Goal: Information Seeking & Learning: Learn about a topic

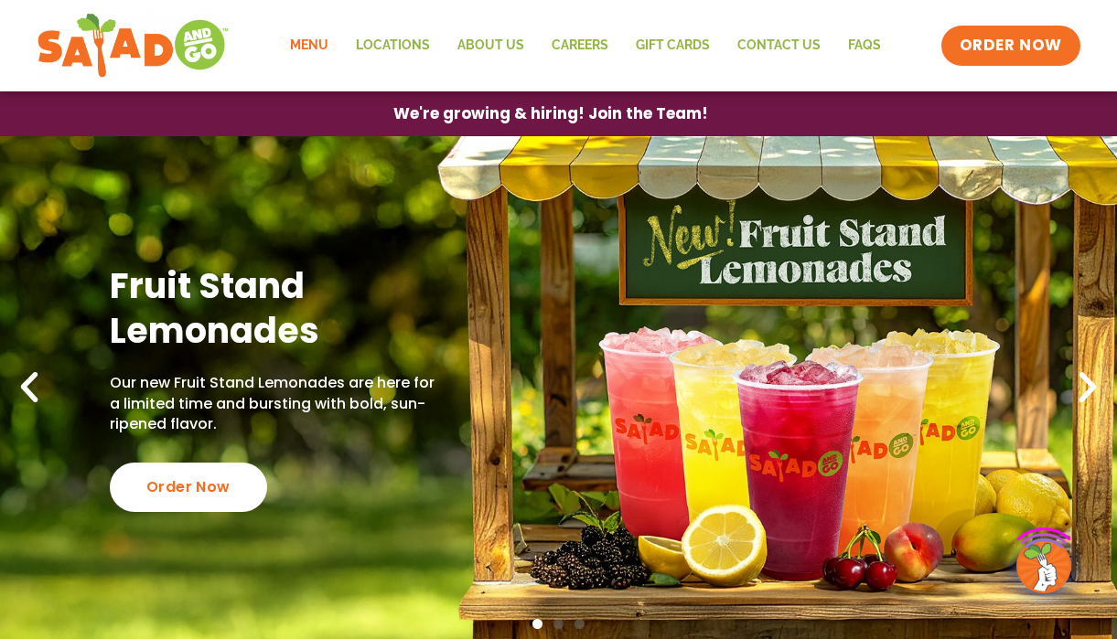
click at [327, 50] on link "Menu" at bounding box center [309, 46] width 66 height 42
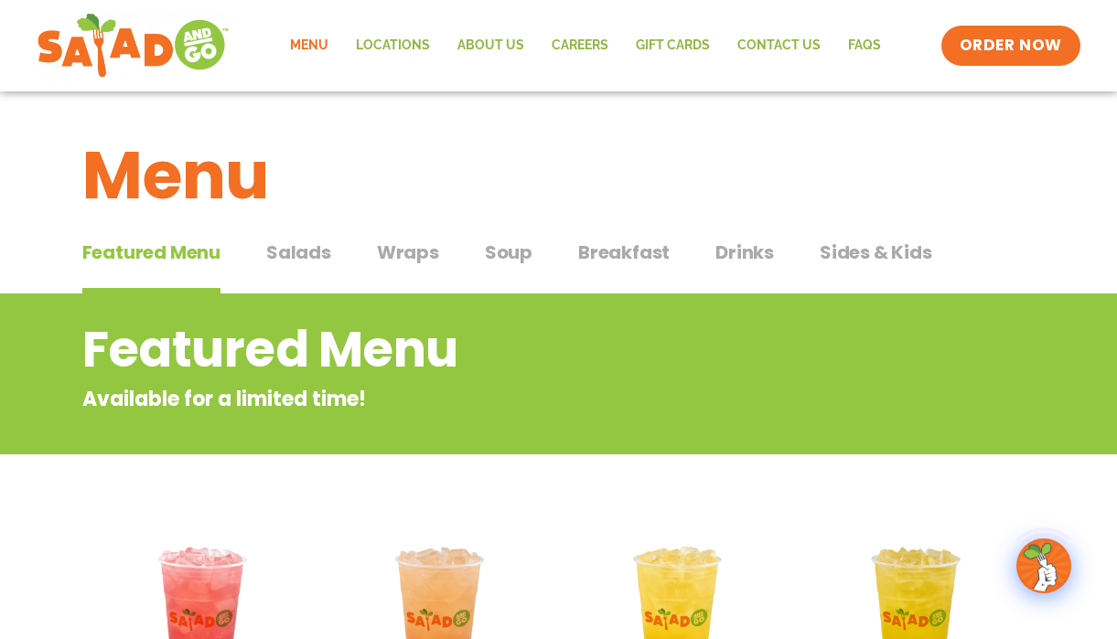
click at [418, 251] on span "Wraps" at bounding box center [408, 252] width 62 height 27
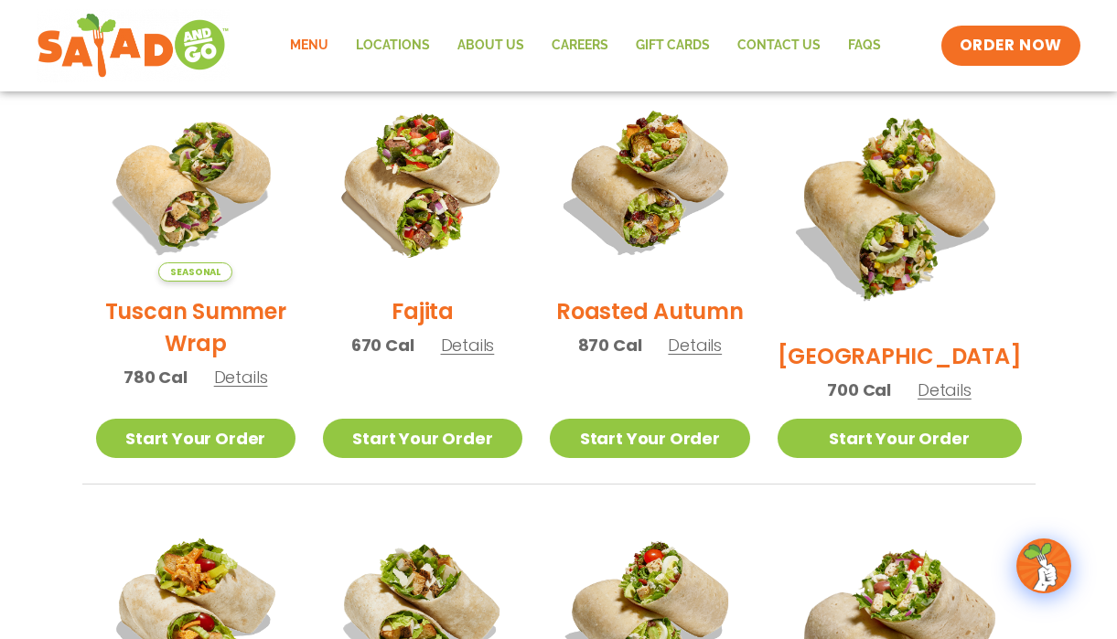
scroll to position [474, 0]
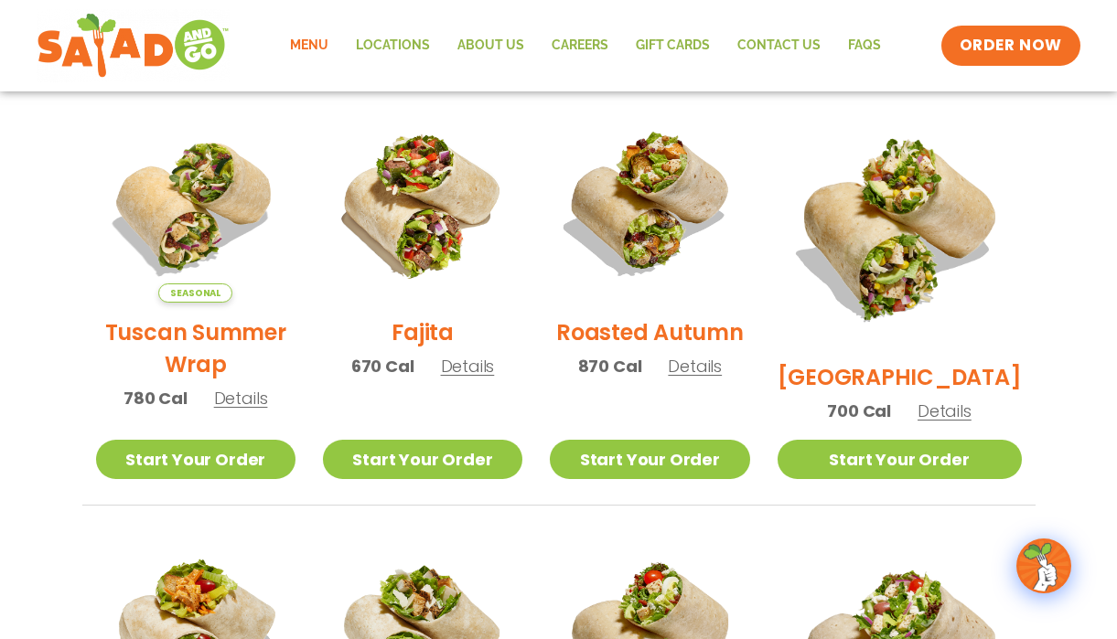
click at [478, 378] on span "Details" at bounding box center [468, 366] width 54 height 23
